Goal: Find specific page/section: Find specific page/section

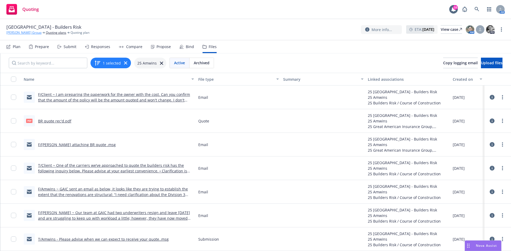
click at [15, 34] on link "[PERSON_NAME] Group" at bounding box center [23, 32] width 35 height 5
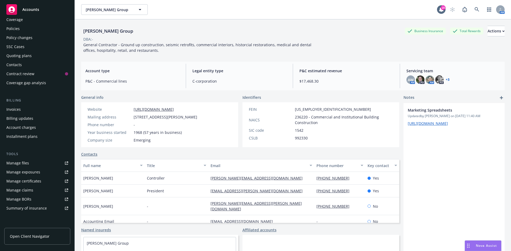
scroll to position [27, 0]
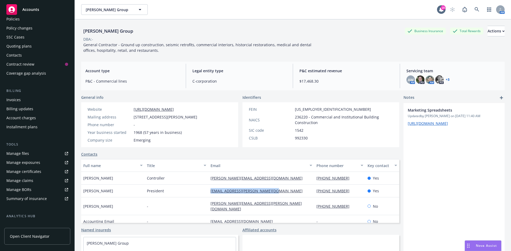
drag, startPoint x: 207, startPoint y: 190, endPoint x: 273, endPoint y: 194, distance: 66.7
click at [273, 194] on div "[EMAIL_ADDRESS][PERSON_NAME][DOMAIN_NAME]" at bounding box center [261, 191] width 106 height 13
copy link "[EMAIL_ADDRESS][PERSON_NAME][DOMAIN_NAME]"
click at [18, 46] on div "Quoting plans" at bounding box center [18, 46] width 25 height 9
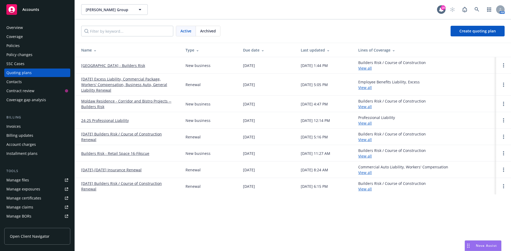
click at [95, 65] on link "[GEOGRAPHIC_DATA] - Builders Risk" at bounding box center [113, 66] width 64 height 6
